Goal: Information Seeking & Learning: Learn about a topic

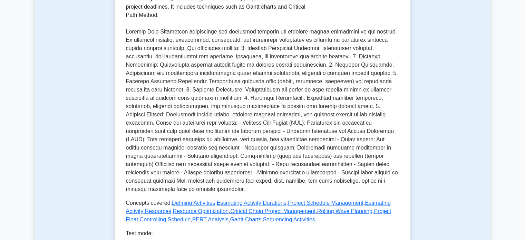
scroll to position [136, 0]
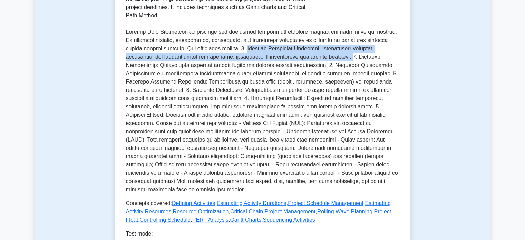
drag, startPoint x: 324, startPoint y: 76, endPoint x: 234, endPoint y: 66, distance: 91.0
click at [234, 66] on p at bounding box center [262, 111] width 273 height 166
copy p "Schedule Management Planning: Establishing policies, procedures, and documentat…"
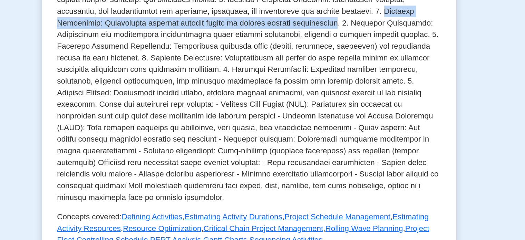
drag, startPoint x: 287, startPoint y: 81, endPoint x: 332, endPoint y: 76, distance: 45.1
click at [332, 76] on p at bounding box center [262, 111] width 273 height 166
copy p "Activity Definition: Identifying specific actions needed to produce project del…"
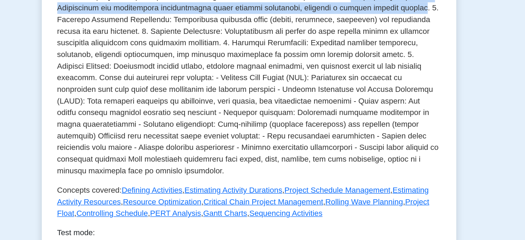
drag, startPoint x: 337, startPoint y: 92, endPoint x: 296, endPoint y: 82, distance: 42.6
click at [296, 82] on p at bounding box center [262, 111] width 273 height 166
copy p "Activity Sequencing: Identifying and documenting relationships among project ac…"
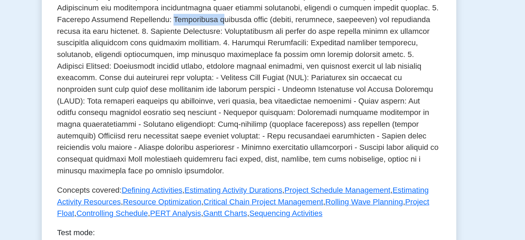
drag, startPoint x: 188, startPoint y: 98, endPoint x: 155, endPoint y: 97, distance: 32.8
click at [155, 97] on p at bounding box center [262, 111] width 273 height 166
copy p "Determining r"
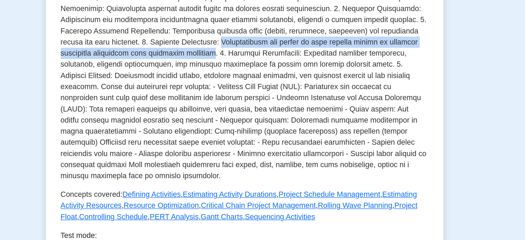
drag, startPoint x: 176, startPoint y: 117, endPoint x: 182, endPoint y: 109, distance: 10.6
click at [182, 109] on p at bounding box center [262, 111] width 273 height 166
copy p "Approximating the number of work periods needed to complete individual activiti…"
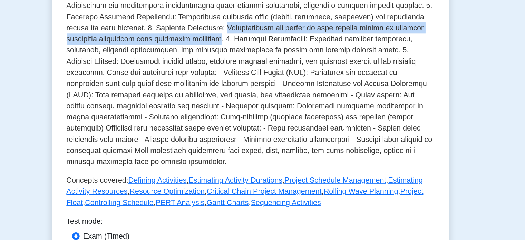
scroll to position [144, 0]
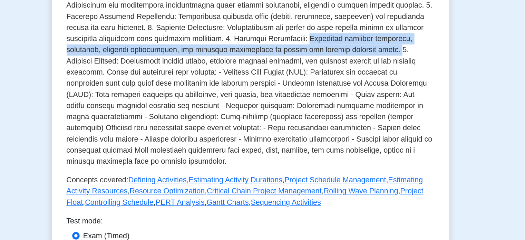
drag, startPoint x: 279, startPoint y: 118, endPoint x: 242, endPoint y: 109, distance: 38.3
click at [242, 109] on p at bounding box center [262, 103] width 273 height 166
copy p "Analyzing activity sequences, durations, resource requirements, and schedule co…"
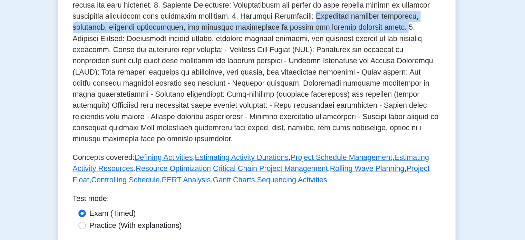
scroll to position [167, 0]
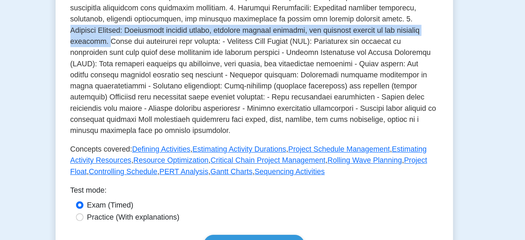
drag, startPoint x: 311, startPoint y: 102, endPoint x: 286, endPoint y: 91, distance: 26.9
click at [286, 91] on p at bounding box center [262, 80] width 273 height 166
copy p "Schedule Control: Monitoring project status, updating project progress, and man…"
click at [307, 100] on p at bounding box center [262, 80] width 273 height 166
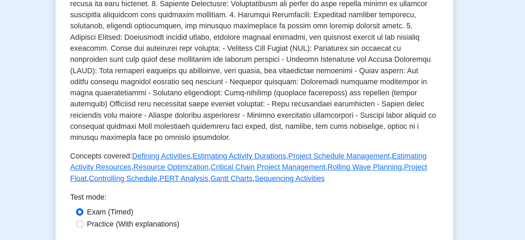
scroll to position [164, 0]
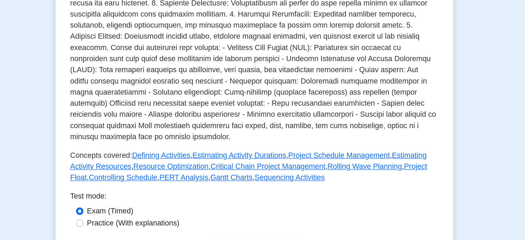
drag, startPoint x: 423, startPoint y: 107, endPoint x: 421, endPoint y: 97, distance: 10.9
